Goal: Task Accomplishment & Management: Manage account settings

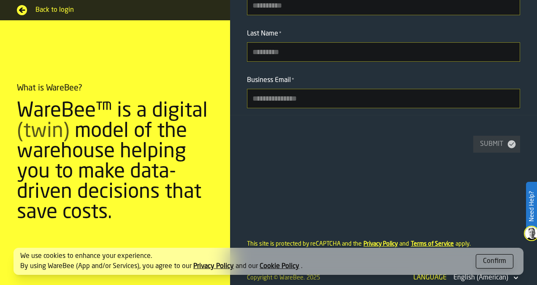
scroll to position [203, 0]
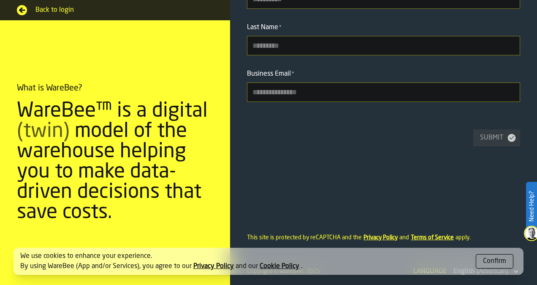
click at [499, 263] on div "Confirm" at bounding box center [494, 261] width 23 height 10
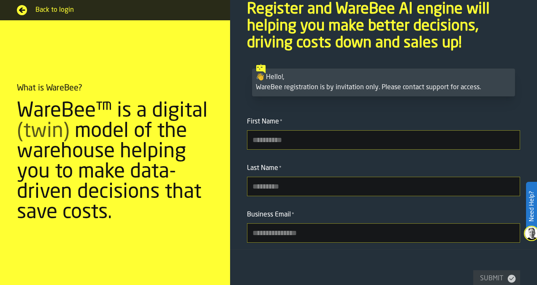
scroll to position [0, 0]
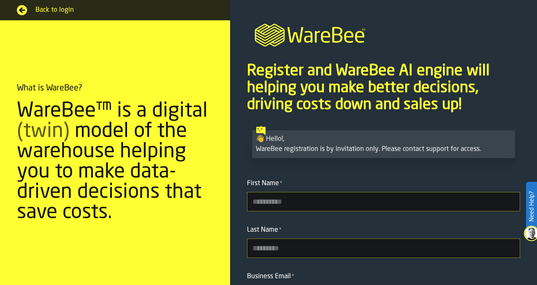
drag, startPoint x: 242, startPoint y: 76, endPoint x: 435, endPoint y: 92, distance: 193.3
click at [430, 90] on section "Register and WareBee AI engine will helping you make better decisions, driving …" at bounding box center [383, 88] width 307 height 54
drag, startPoint x: 322, startPoint y: 147, endPoint x: 412, endPoint y: 150, distance: 90.0
click at [412, 150] on div "👋 Hello!, WareBee registration is by invitation only. Please contact support fo…" at bounding box center [384, 144] width 256 height 20
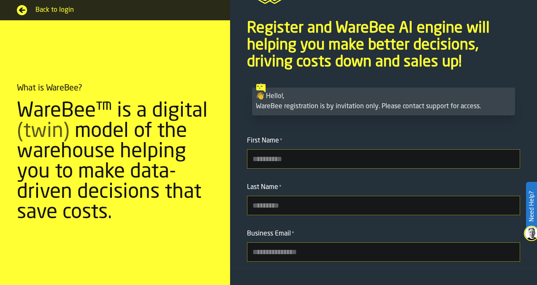
scroll to position [127, 0]
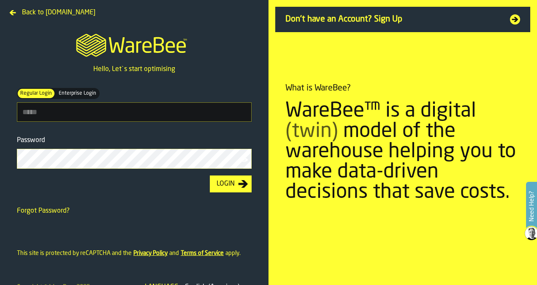
click at [81, 94] on span "Enterprise Login" at bounding box center [77, 94] width 41 height 8
click at [114, 120] on input "Regular Login Regular Login Enterprise Login Enterprise Login" at bounding box center [134, 111] width 235 height 19
type input "**********"
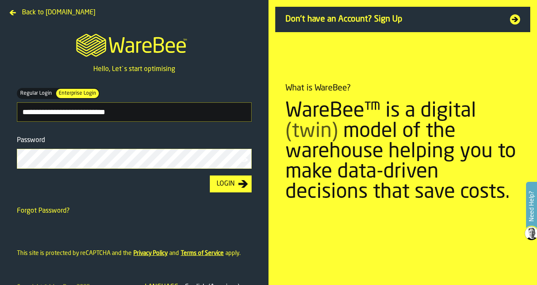
click at [236, 187] on div "Login" at bounding box center [225, 184] width 25 height 10
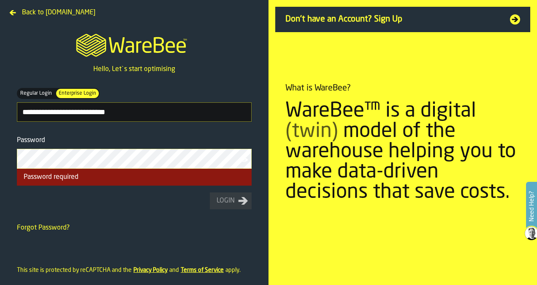
click at [10, 9] on icon at bounding box center [12, 12] width 7 height 7
click at [14, 8] on div at bounding box center [13, 13] width 12 height 12
